Goal: Information Seeking & Learning: Check status

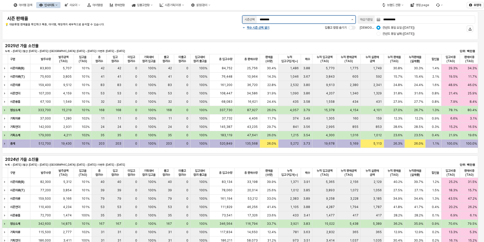
click at [353, 18] on button "제안 사항 표시" at bounding box center [352, 20] width 6 height 8
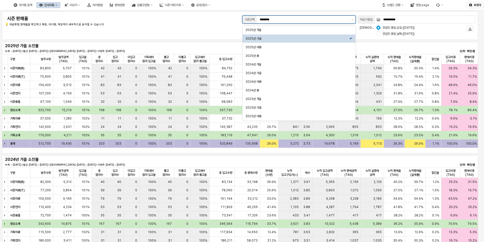
click at [260, 39] on div "2025년 가을" at bounding box center [298, 38] width 104 height 4
click at [278, 18] on input "********" at bounding box center [304, 19] width 89 height 5
click at [259, 31] on div "2025년 겨울" at bounding box center [298, 30] width 104 height 4
type input "********"
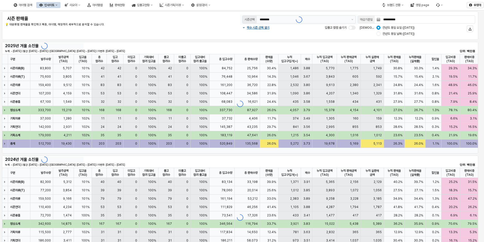
click at [191, 39] on div "**********" at bounding box center [240, 25] width 476 height 28
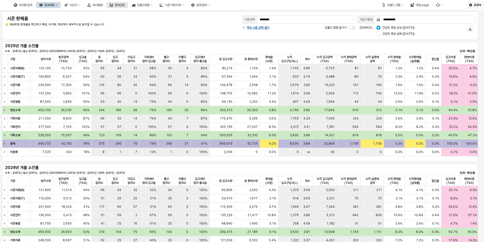
click at [125, 4] on div "판매현황" at bounding box center [120, 5] width 10 height 4
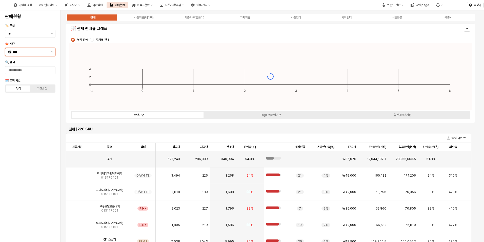
click at [52, 52] on icon "제안 사항 표시" at bounding box center [52, 51] width 2 height 1
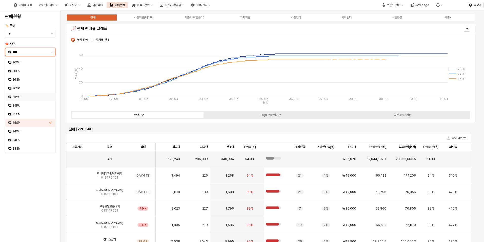
click at [16, 95] on div "25WT" at bounding box center [30, 97] width 37 height 4
type input "****"
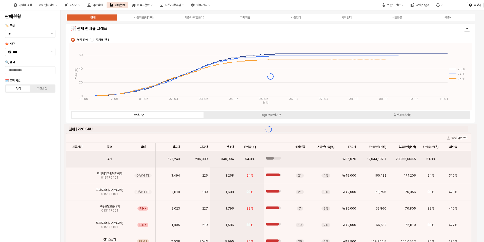
click at [24, 111] on div "판매현황 🏷️ 구분 ** 🍁 시즌 **** 🔍 검색 🗓️ 조회 기간 누적 기간설정" at bounding box center [30, 125] width 54 height 227
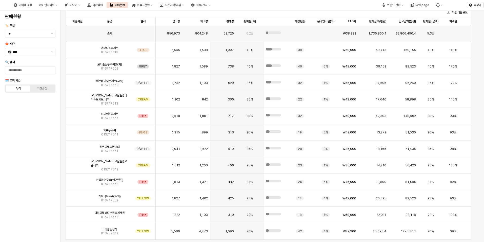
scroll to position [106, 0]
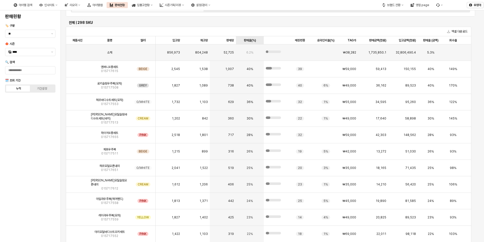
click at [248, 40] on div "판매율(%) 판매율(%)" at bounding box center [250, 40] width 28 height 8
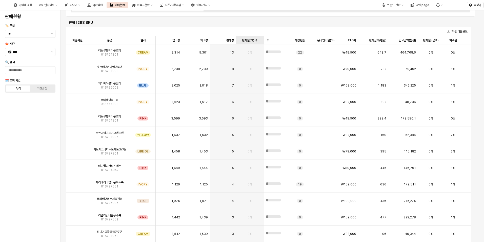
click at [248, 40] on div "판매율(%) 판매율(%)" at bounding box center [250, 40] width 28 height 8
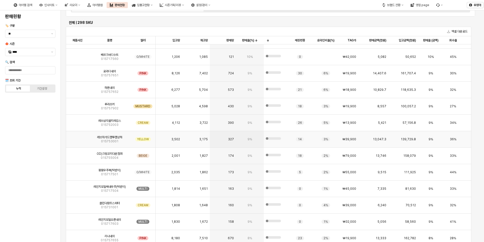
scroll to position [1038, 0]
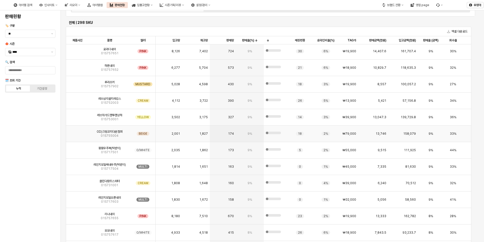
click at [255, 135] on div "9%" at bounding box center [250, 133] width 28 height 16
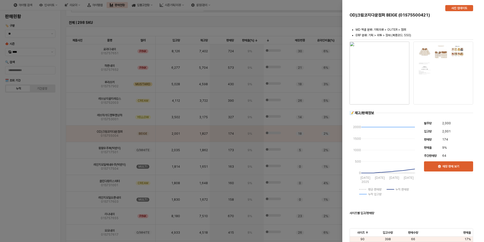
click at [244, 132] on div at bounding box center [242, 121] width 484 height 242
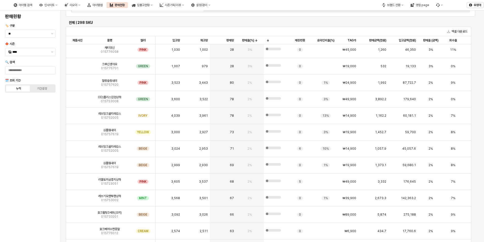
scroll to position [2886, 0]
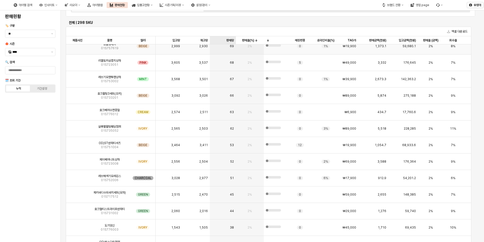
click at [230, 41] on div "판매량 판매량" at bounding box center [223, 40] width 26 height 8
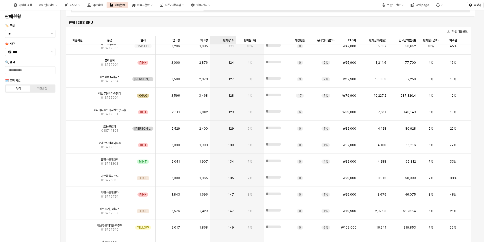
click at [230, 41] on div "판매량 판매량" at bounding box center [223, 40] width 26 height 8
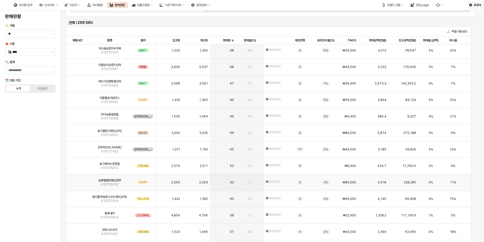
scroll to position [2507, 0]
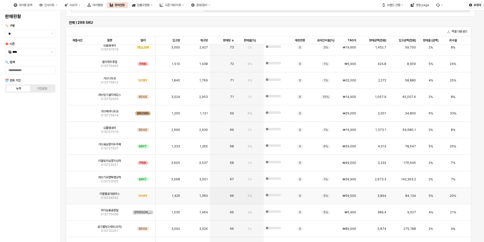
click at [230, 194] on span "66" at bounding box center [232, 195] width 4 height 4
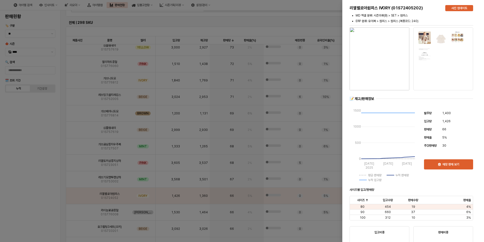
click at [155, 193] on div at bounding box center [242, 121] width 484 height 242
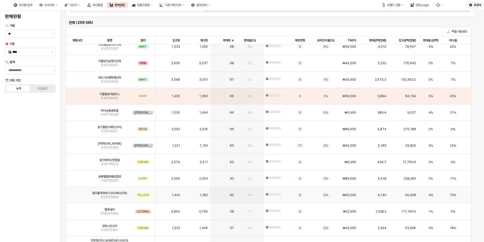
scroll to position [2608, 0]
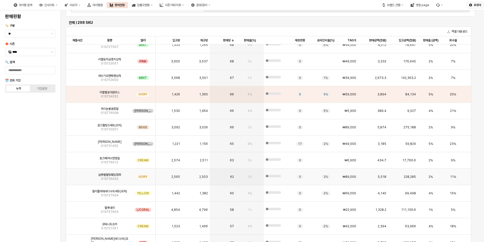
click at [207, 178] on span "2,503" at bounding box center [203, 176] width 9 height 4
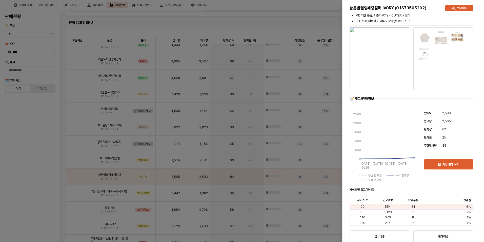
click at [207, 178] on div at bounding box center [242, 121] width 484 height 242
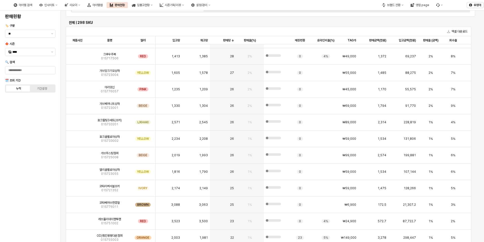
scroll to position [3621, 0]
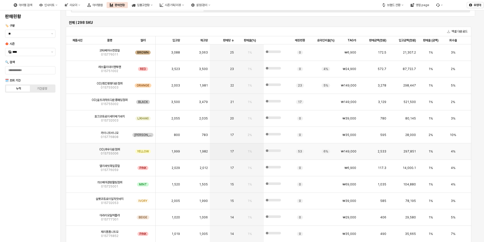
click at [234, 152] on div "17" at bounding box center [223, 151] width 26 height 16
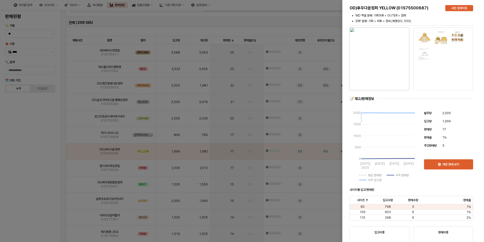
click at [234, 149] on div at bounding box center [242, 121] width 484 height 242
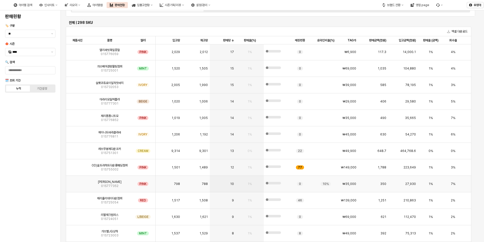
scroll to position [3747, 0]
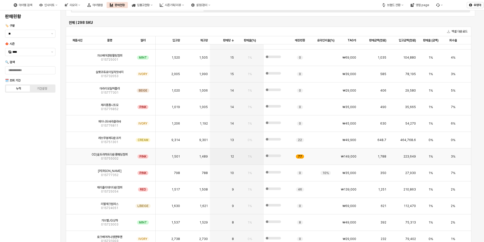
click at [198, 162] on div "1,489" at bounding box center [196, 156] width 28 height 16
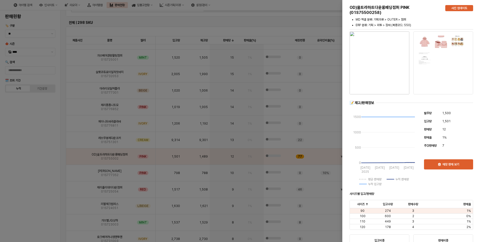
click at [305, 96] on div at bounding box center [242, 121] width 484 height 242
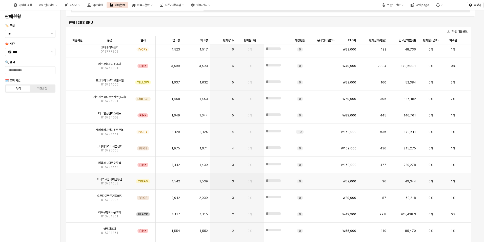
scroll to position [3975, 0]
